Goal: Task Accomplishment & Management: Use online tool/utility

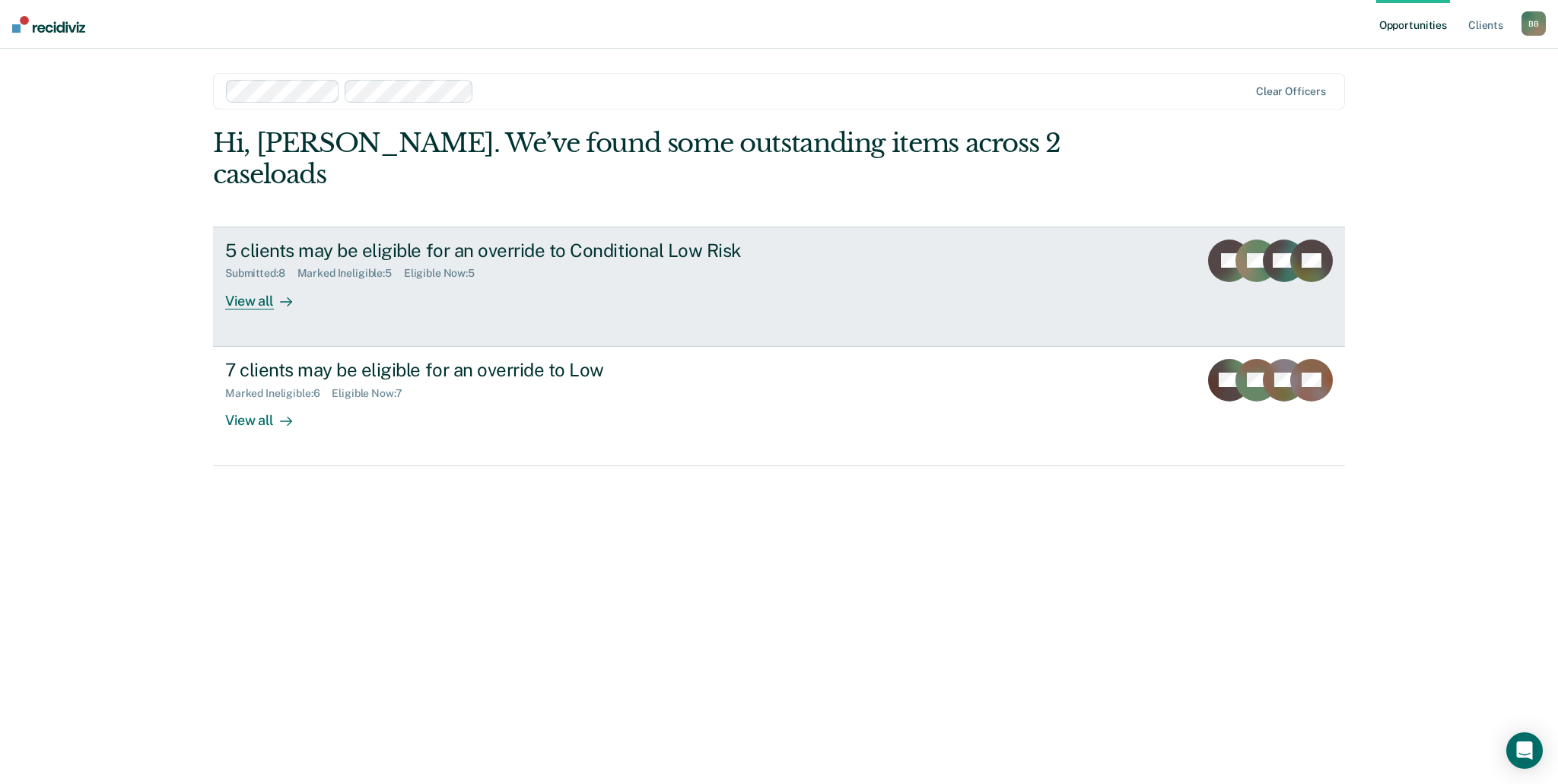
click at [681, 265] on div "5 clients may be eligible for an override to Conditional Low Risk Submitted : 8…" at bounding box center [510, 274] width 570 height 70
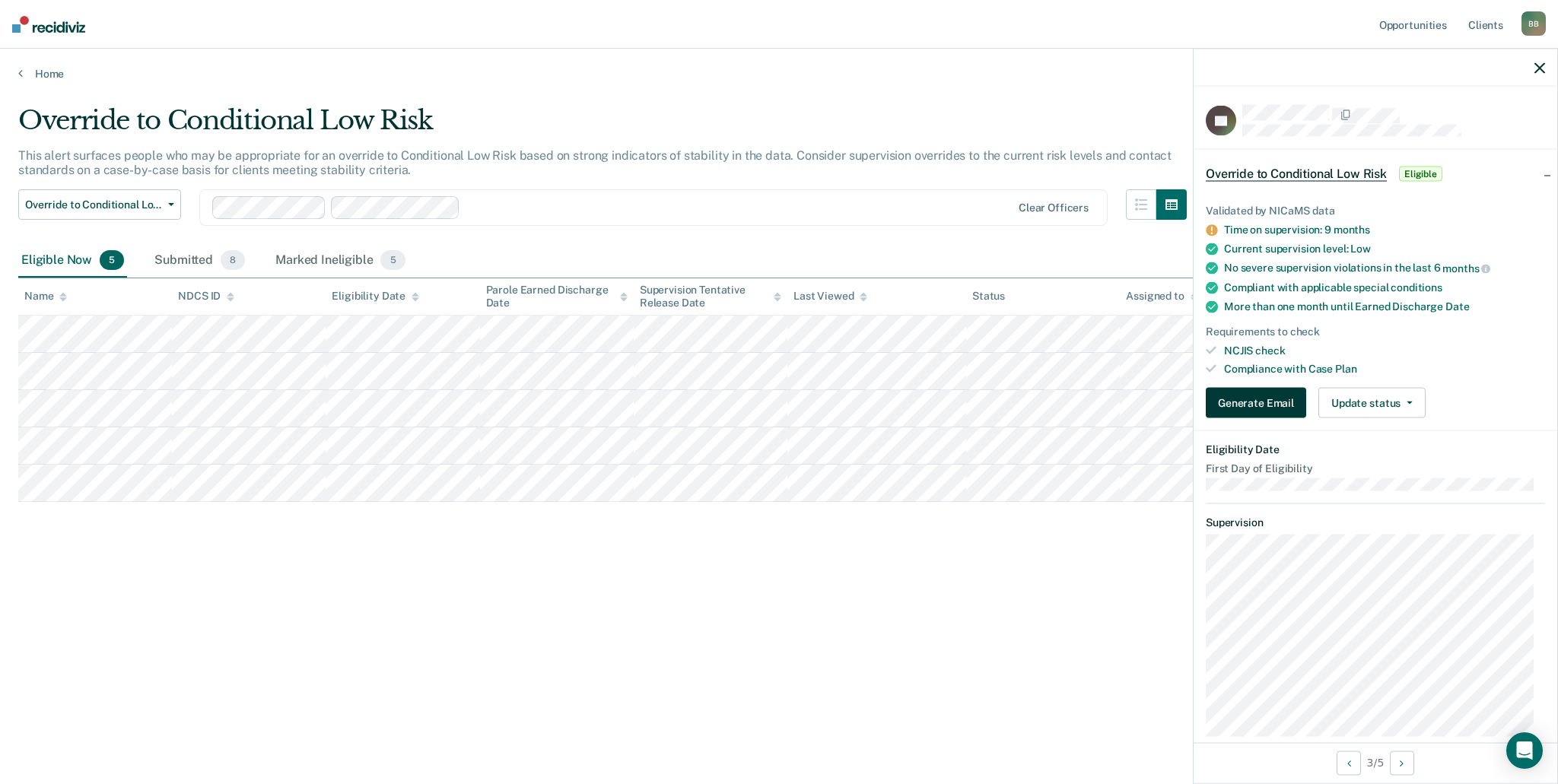
click at [1281, 401] on button "Generate Email" at bounding box center [1256, 403] width 100 height 31
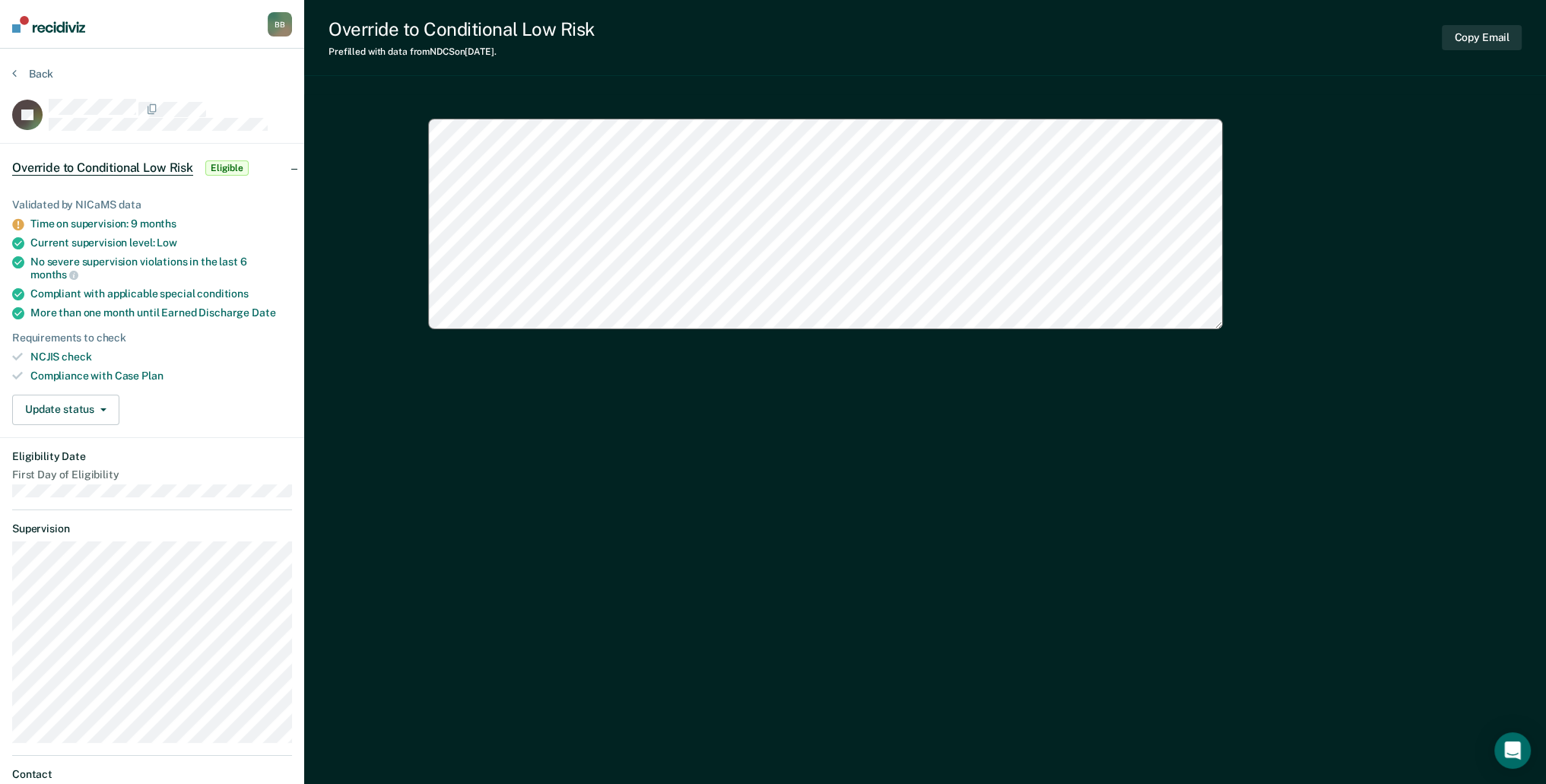
type textarea "x"
click at [27, 71] on button "Back" at bounding box center [33, 73] width 41 height 14
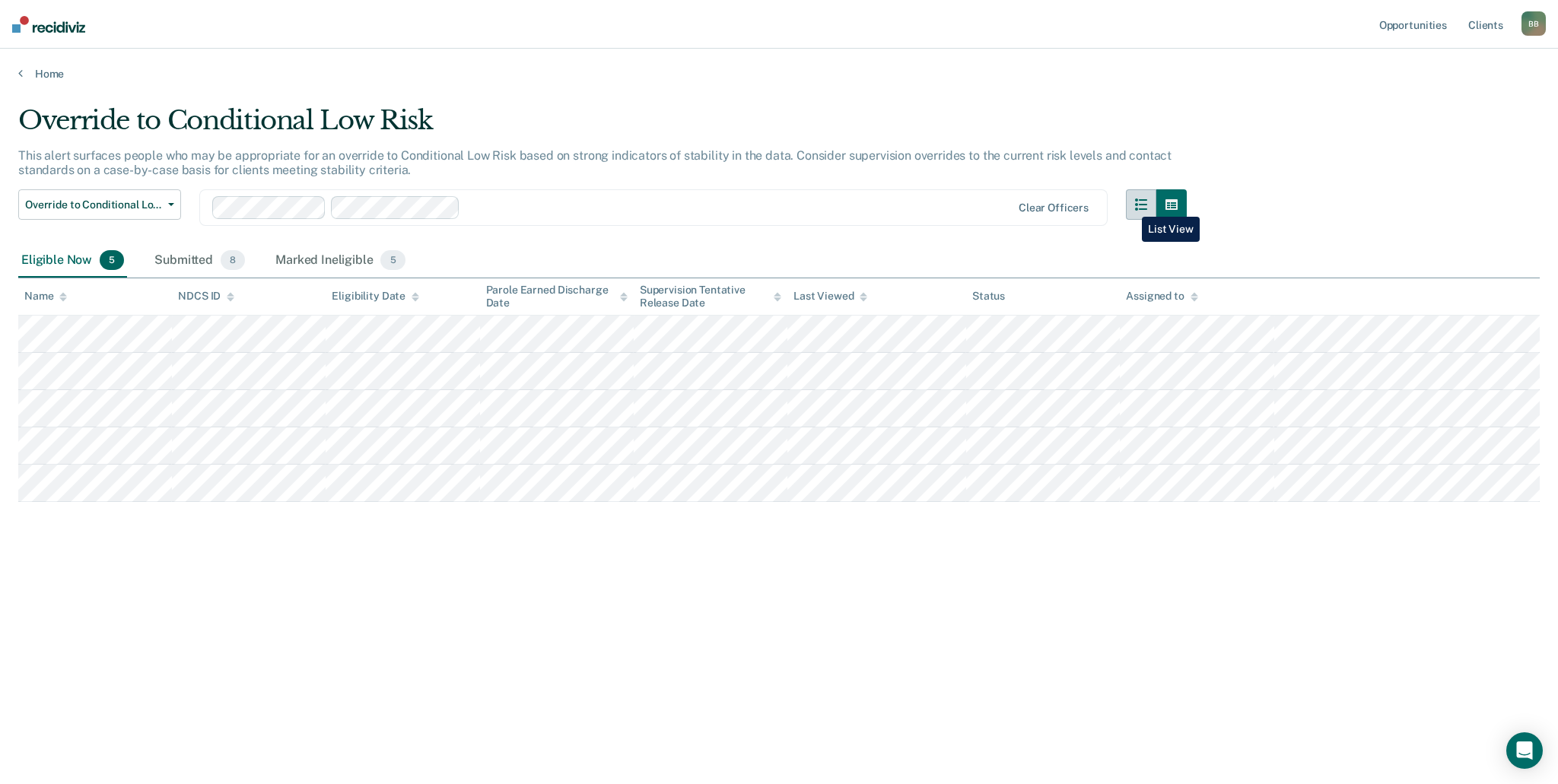
click at [1130, 205] on button "button" at bounding box center [1141, 204] width 31 height 31
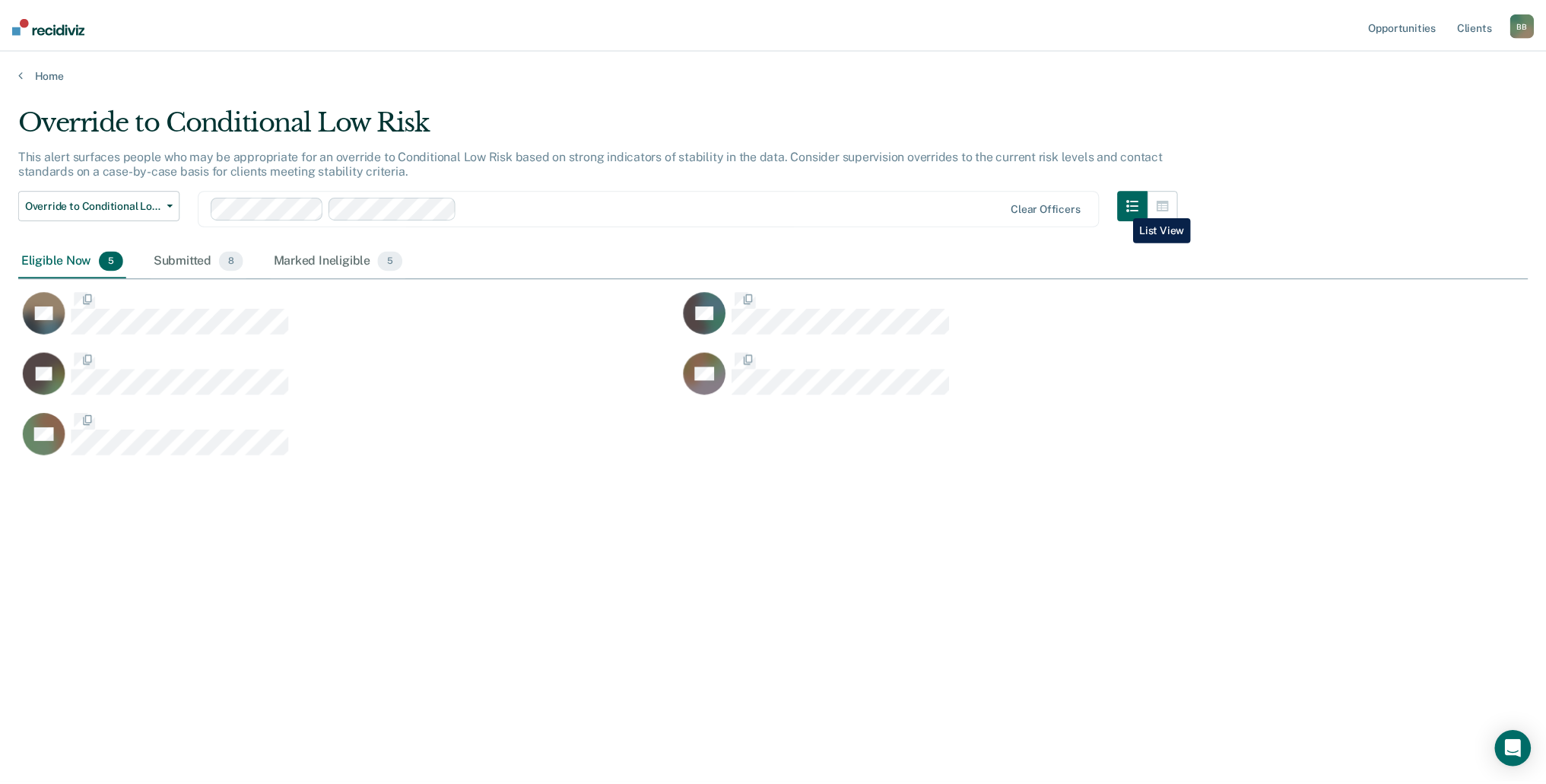
scroll to position [12, 12]
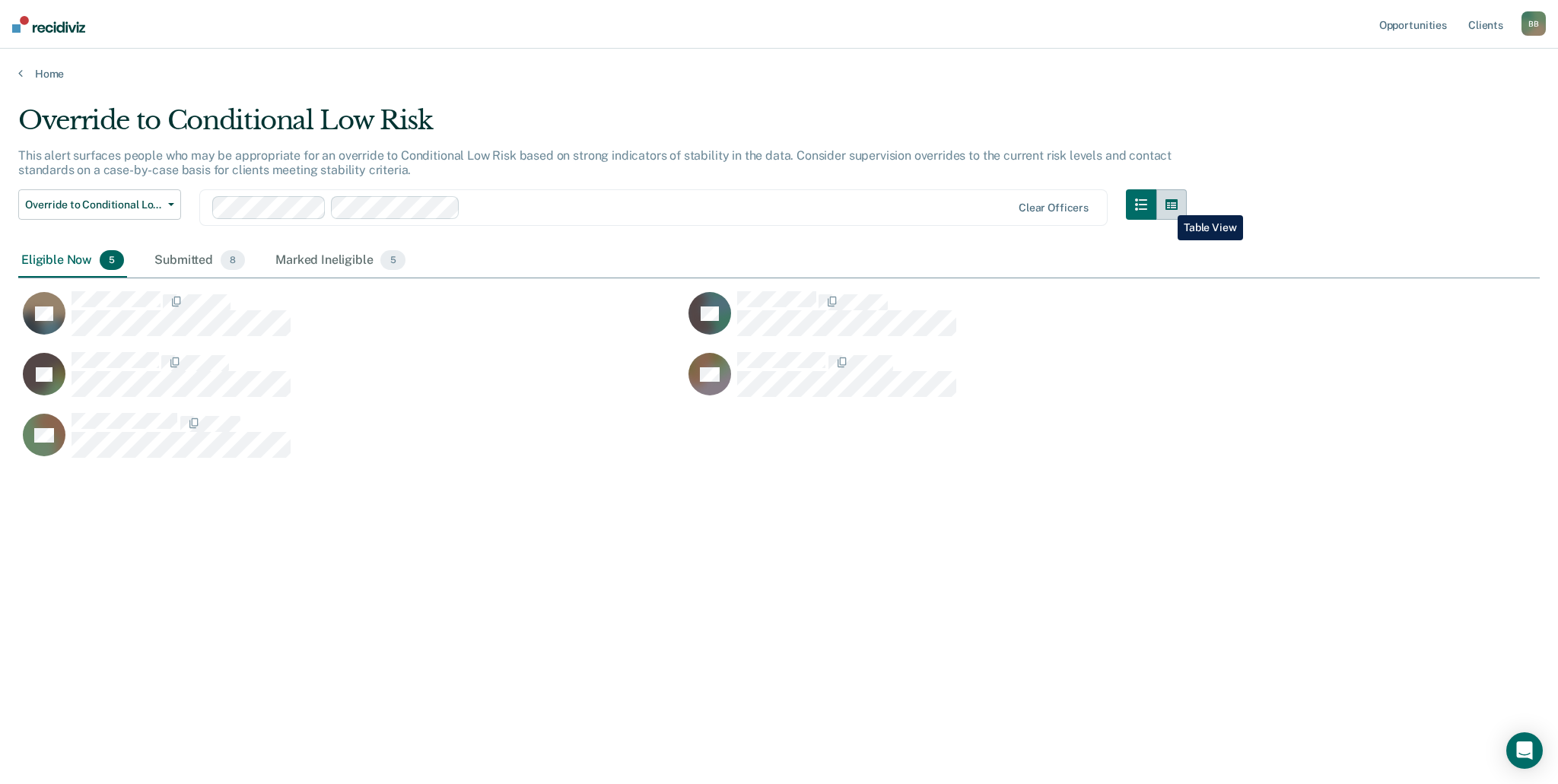
click at [1166, 203] on icon "button" at bounding box center [1171, 203] width 12 height 10
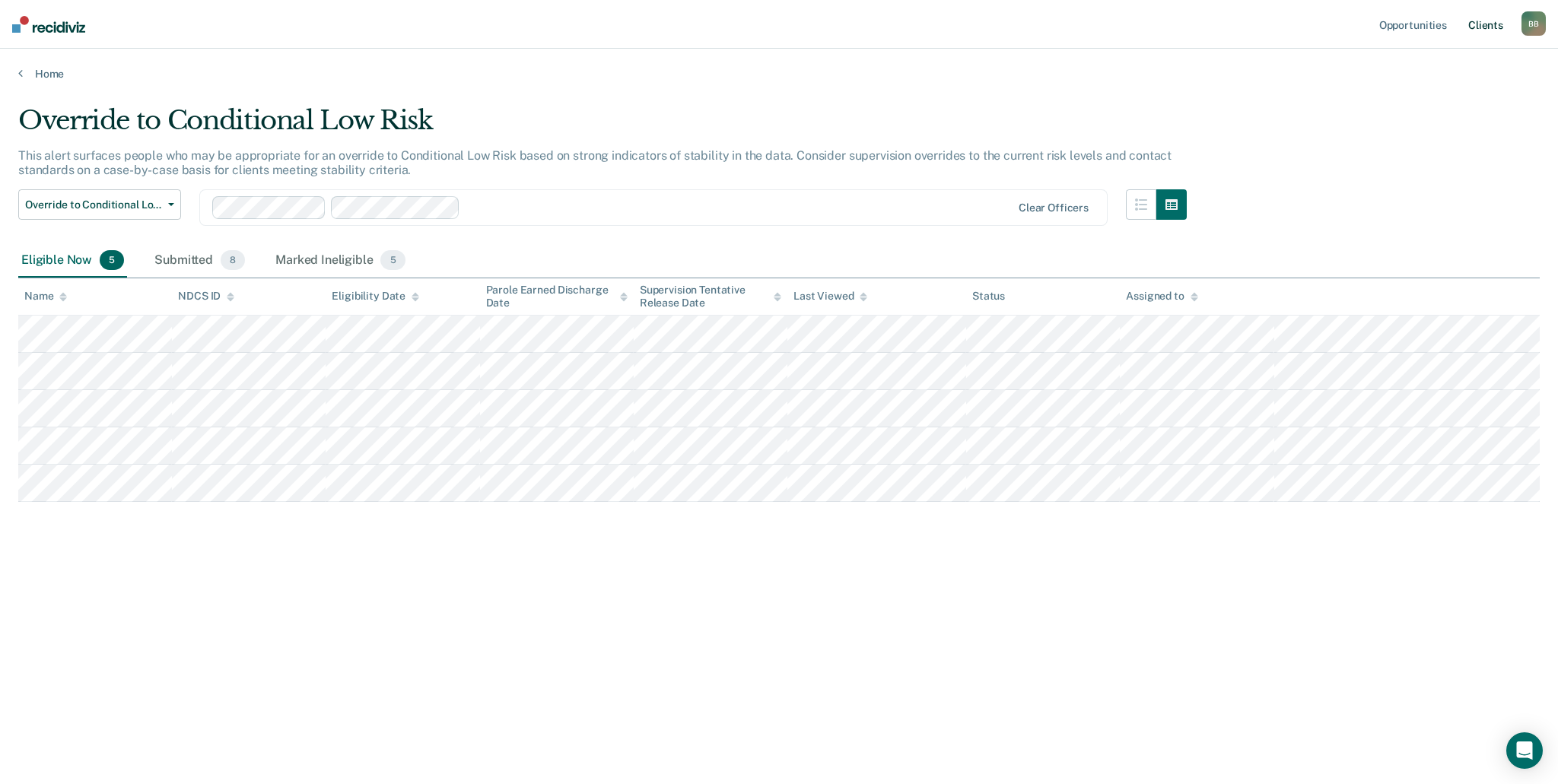
click at [1495, 23] on link "Client s" at bounding box center [1486, 24] width 41 height 48
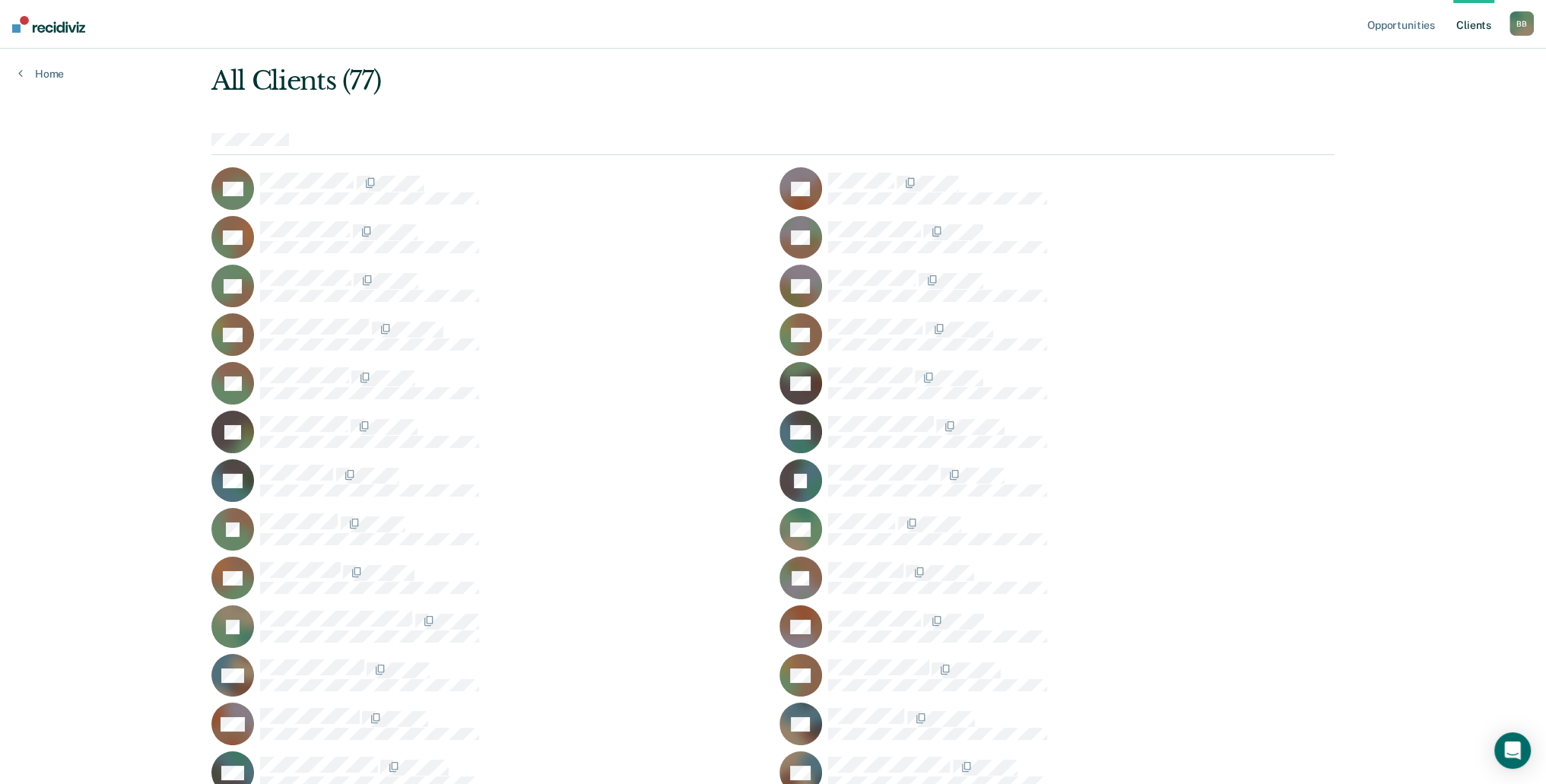
scroll to position [152, 0]
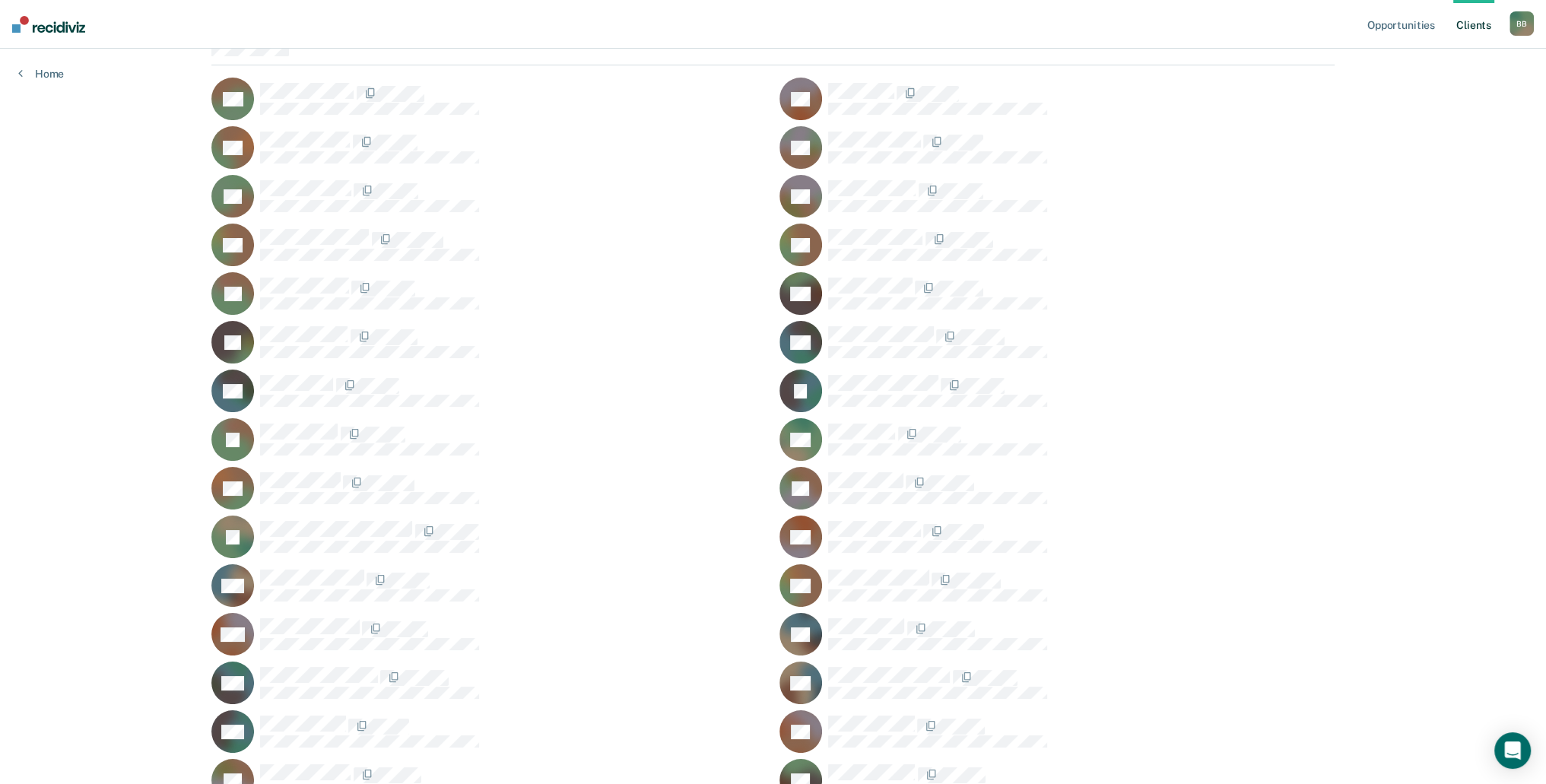
click at [812, 589] on rect at bounding box center [801, 585] width 43 height 43
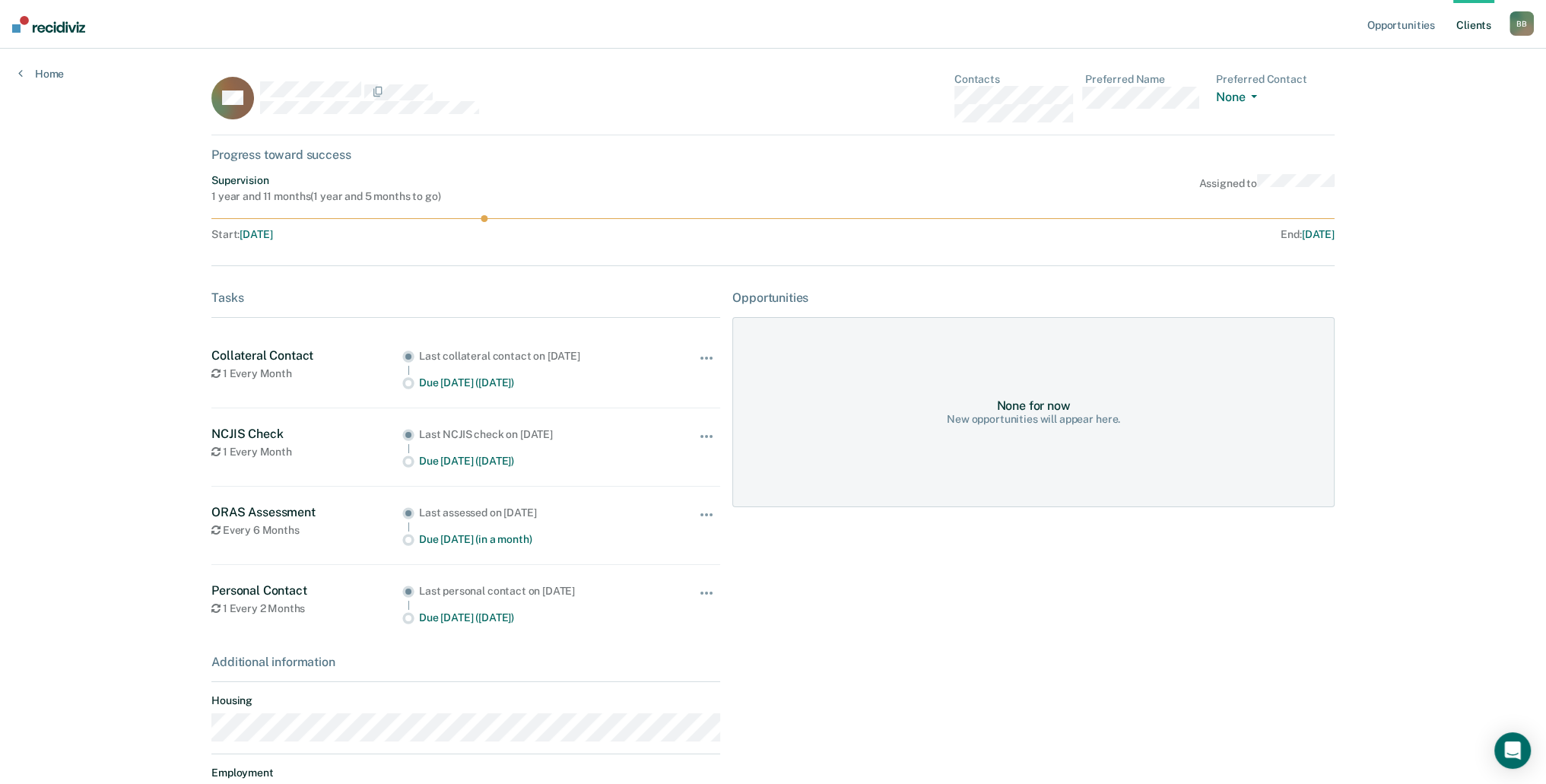
click at [309, 657] on div "Additional information" at bounding box center [466, 662] width 509 height 15
click at [32, 73] on link "Home" at bounding box center [41, 73] width 46 height 14
